Goal: Information Seeking & Learning: Find specific fact

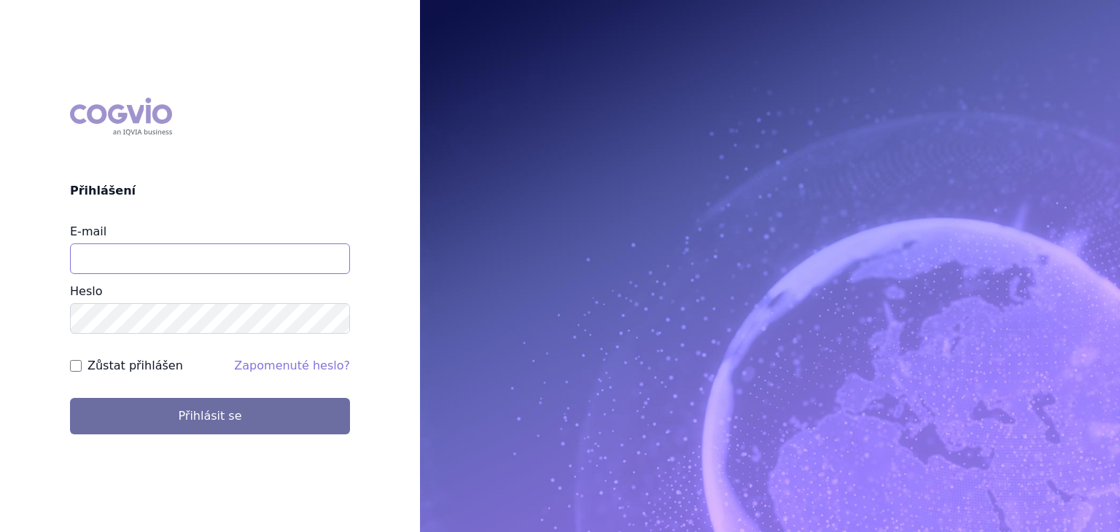
click at [169, 258] on input "E-mail" at bounding box center [210, 259] width 280 height 31
type input "iveta.veckova@bayer.com"
click at [70, 398] on button "Přihlásit se" at bounding box center [210, 416] width 280 height 36
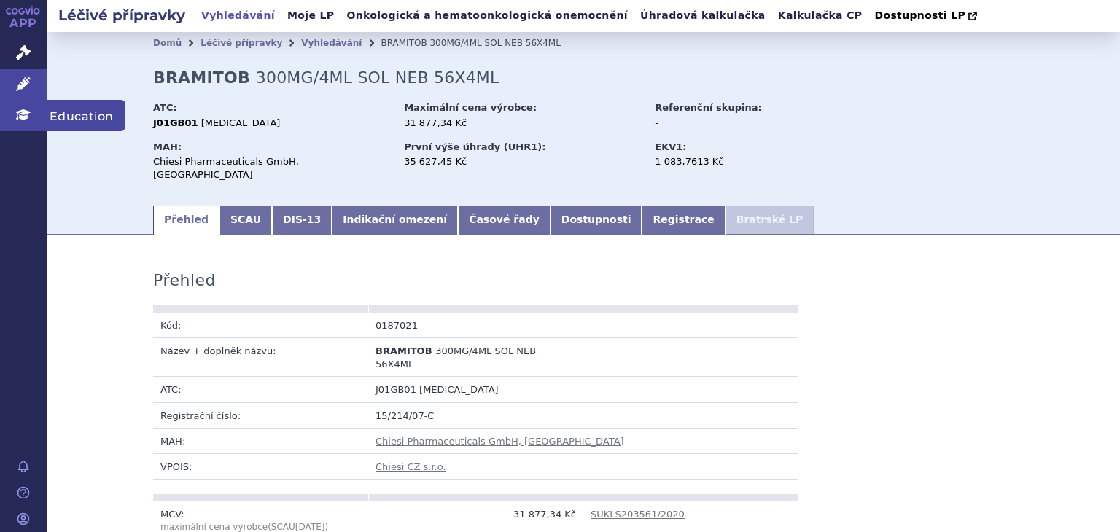
click at [23, 112] on icon at bounding box center [23, 114] width 15 height 10
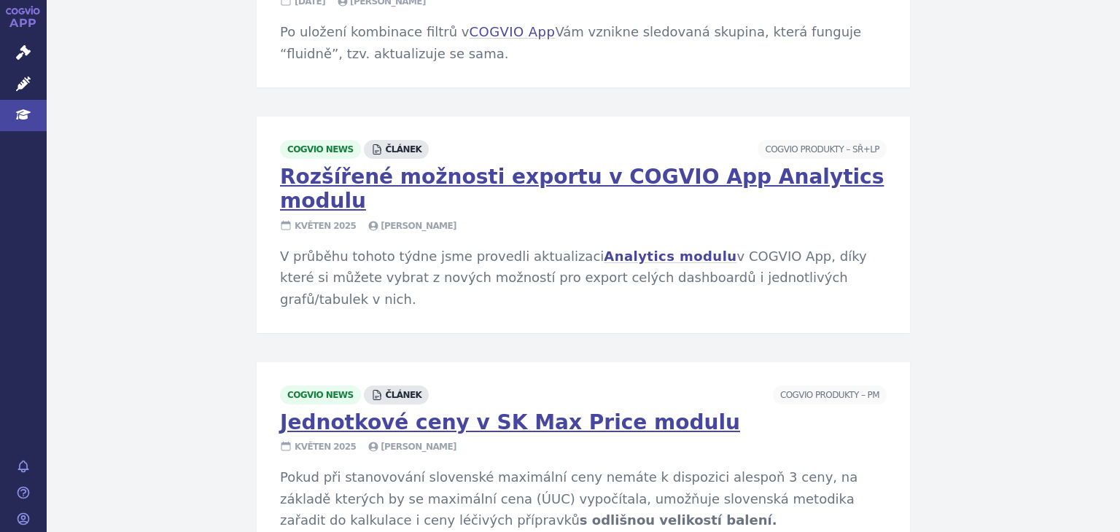
scroll to position [2397, 0]
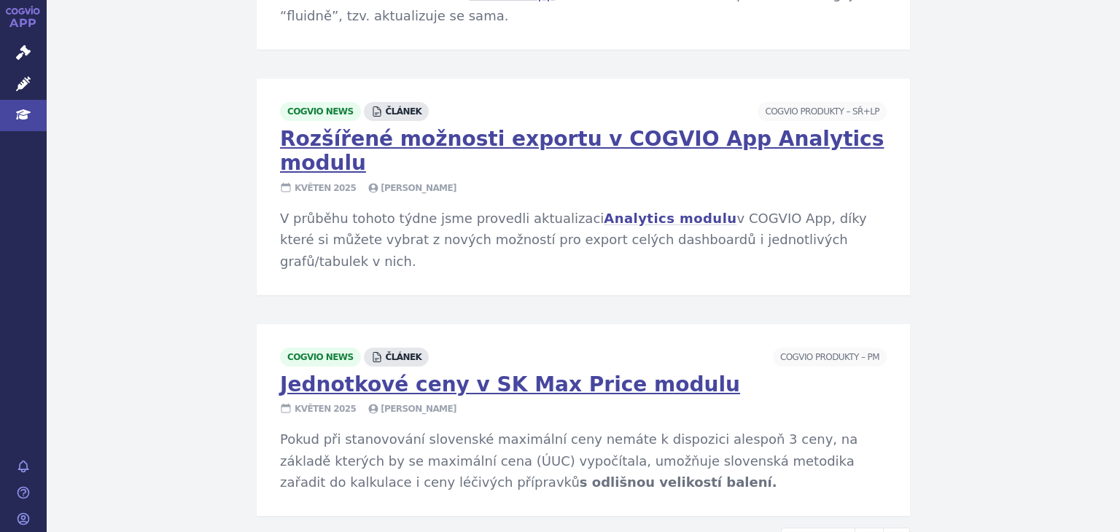
click at [398, 402] on span "Natálie Wetckeová" at bounding box center [411, 408] width 89 height 13
click at [414, 402] on span "Natálie Wetckeová" at bounding box center [411, 408] width 89 height 13
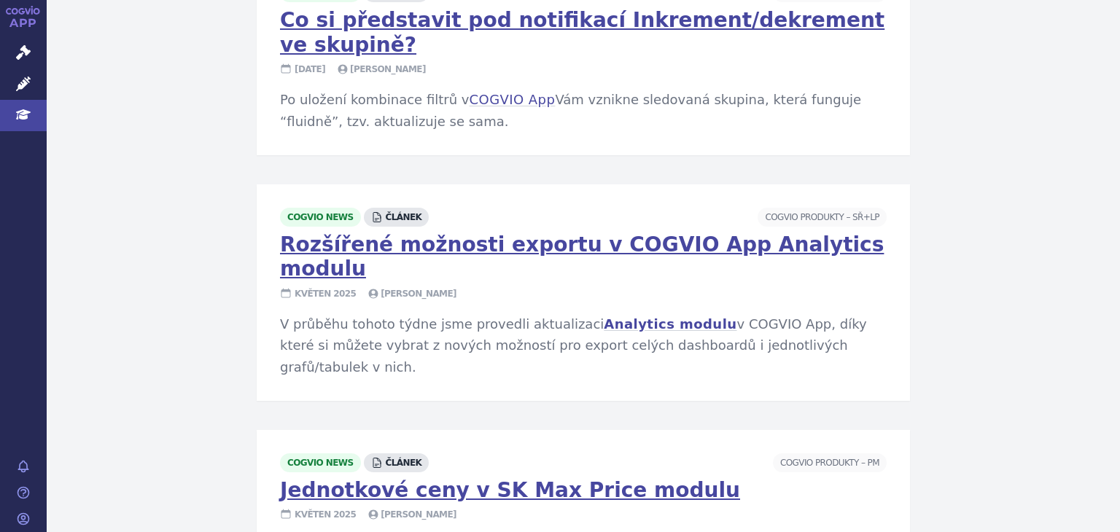
scroll to position [2179, 0]
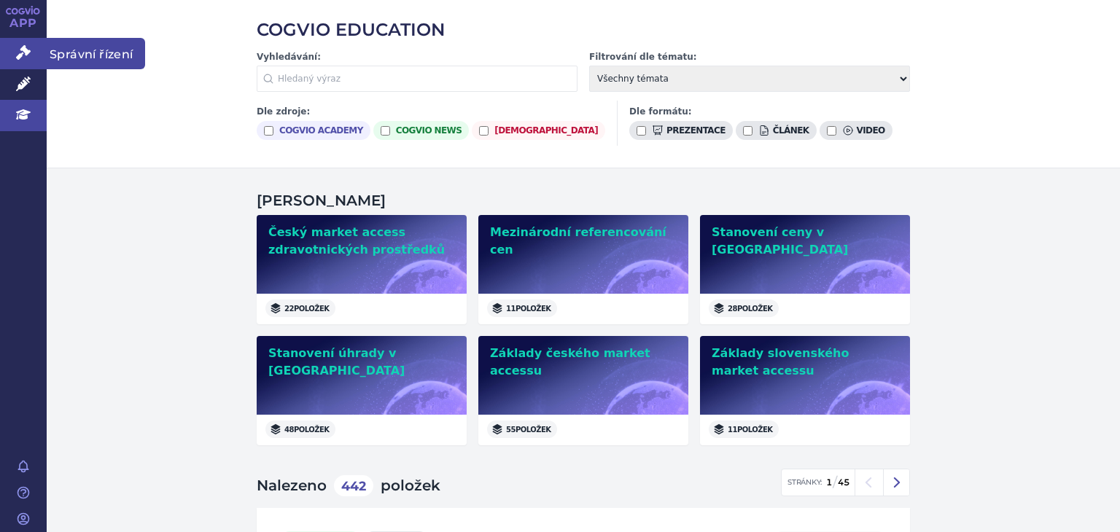
click at [104, 49] on span "Správní řízení" at bounding box center [96, 53] width 98 height 31
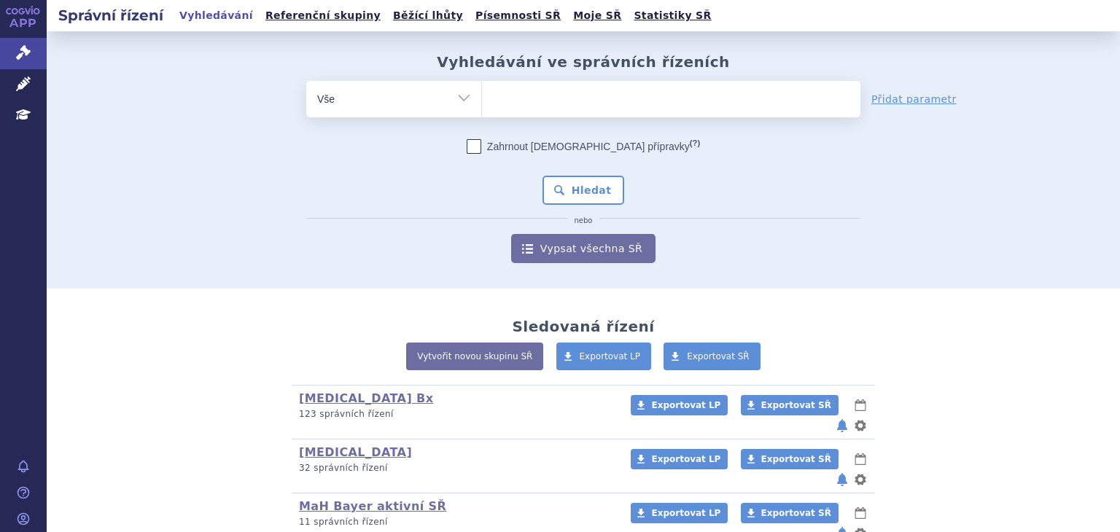
click at [526, 106] on ul at bounding box center [671, 96] width 378 height 31
click at [482, 106] on select at bounding box center [481, 98] width 1 height 36
click at [29, 84] on icon at bounding box center [23, 84] width 15 height 15
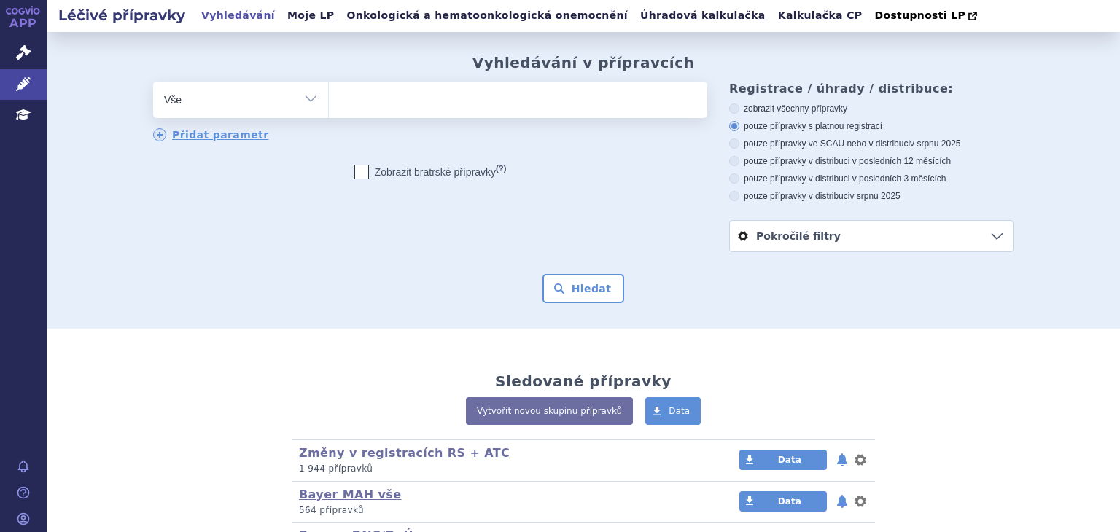
click at [366, 104] on ul at bounding box center [518, 97] width 378 height 31
click at [329, 104] on select at bounding box center [328, 99] width 1 height 36
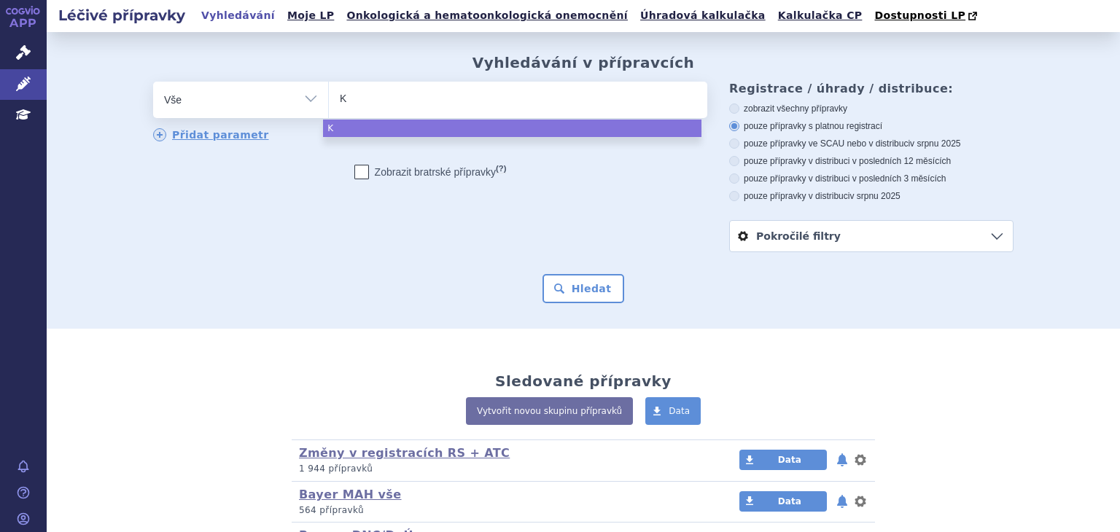
type input "KE"
type input "KENG"
type input "KENGR"
type input "KENGRE"
type input "KENGREX"
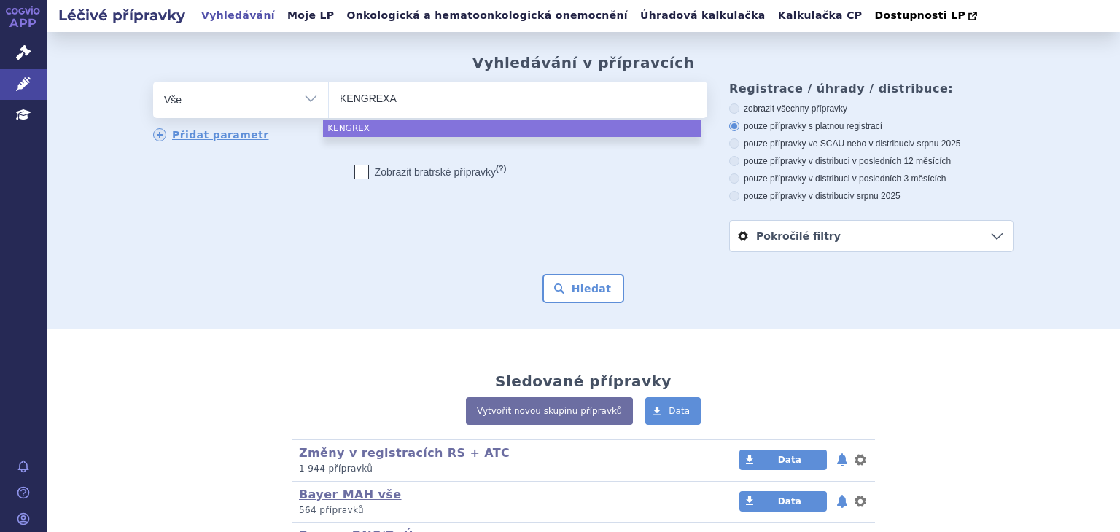
type input "KENGREXAL"
select select "KENGREXAL"
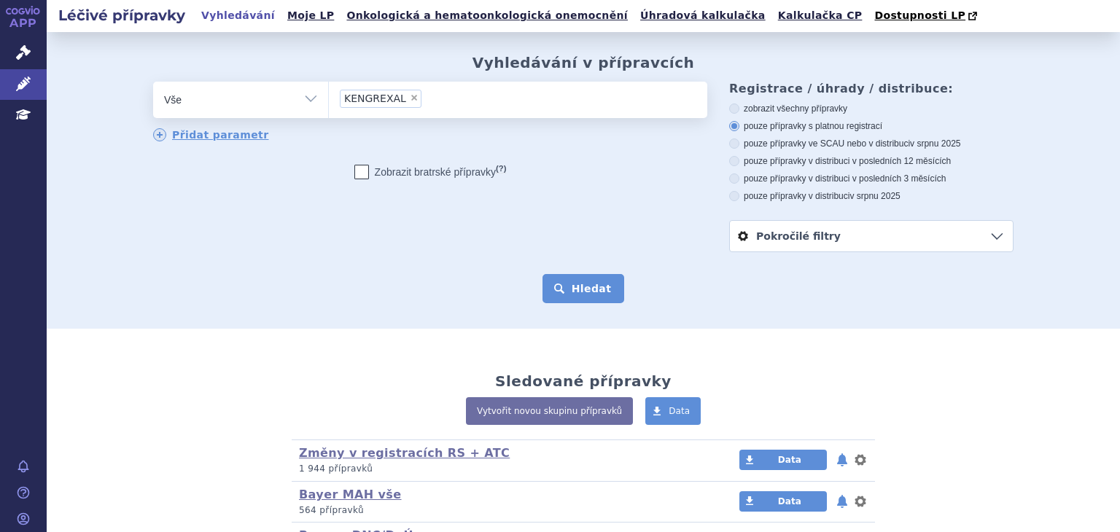
click at [583, 285] on button "Hledat" at bounding box center [583, 288] width 82 height 29
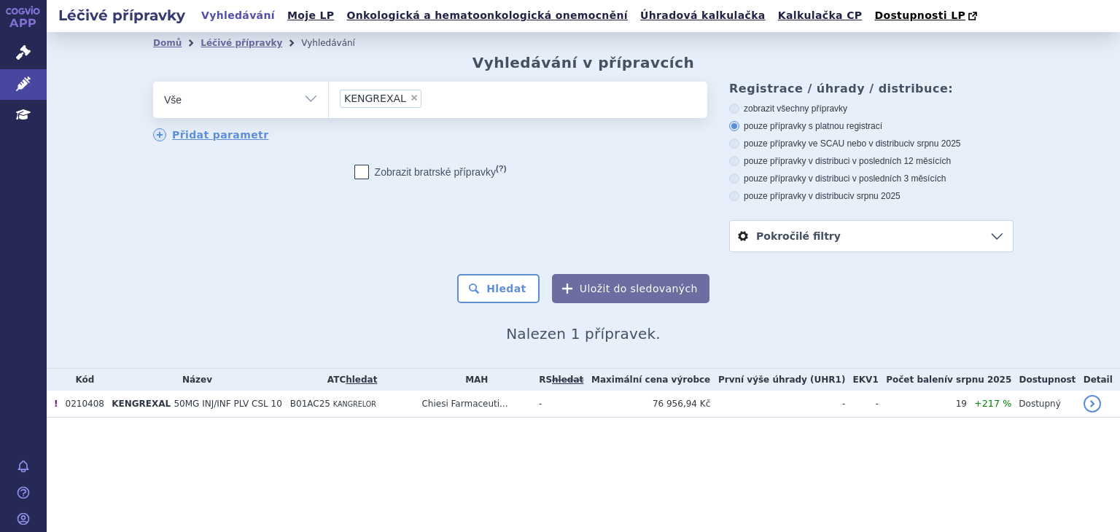
click at [23, 18] on link "APP" at bounding box center [23, 19] width 47 height 38
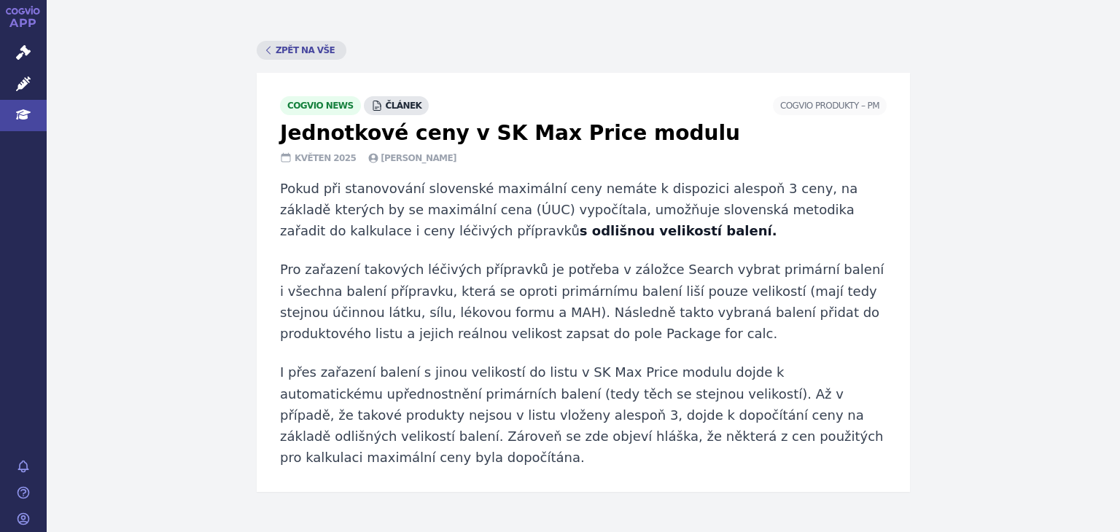
click at [728, 39] on div "Zpět na vše cogvio news článek COGVIO Produkty –⁠ PM Jednotkové ceny v SK Max P…" at bounding box center [583, 254] width 1073 height 475
